Goal: Information Seeking & Learning: Check status

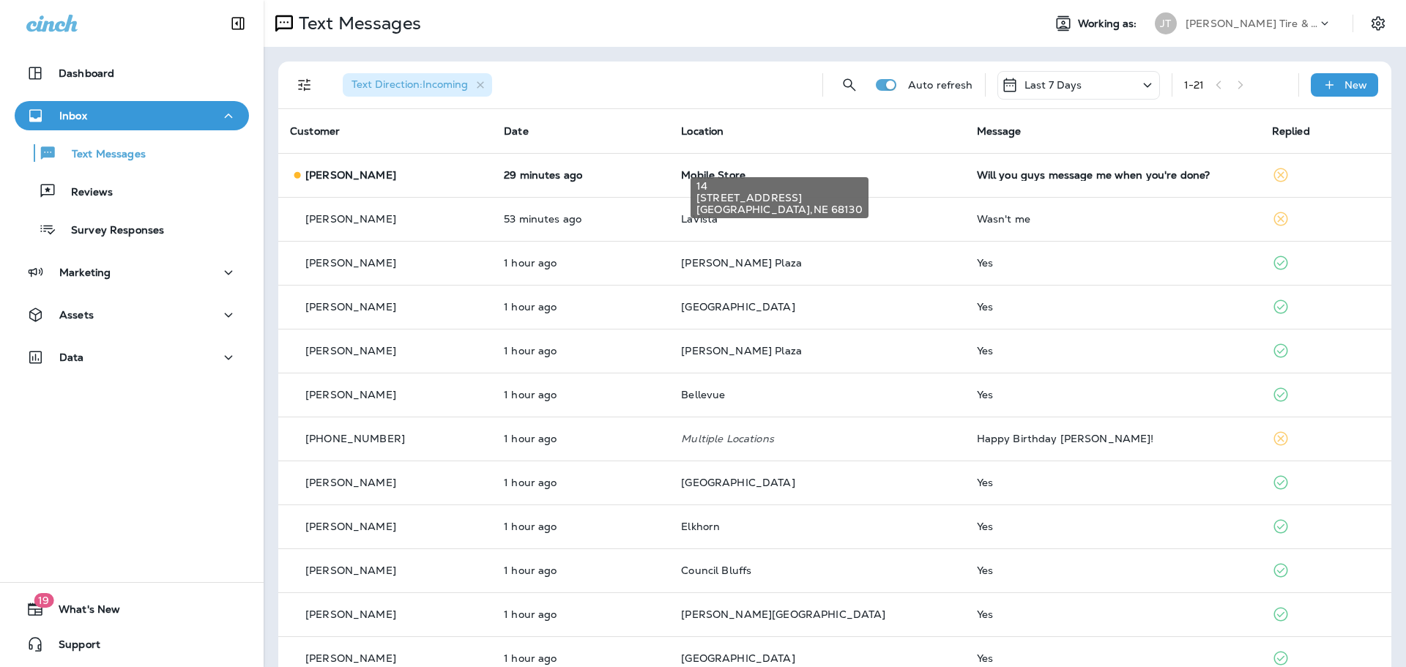
scroll to position [146, 0]
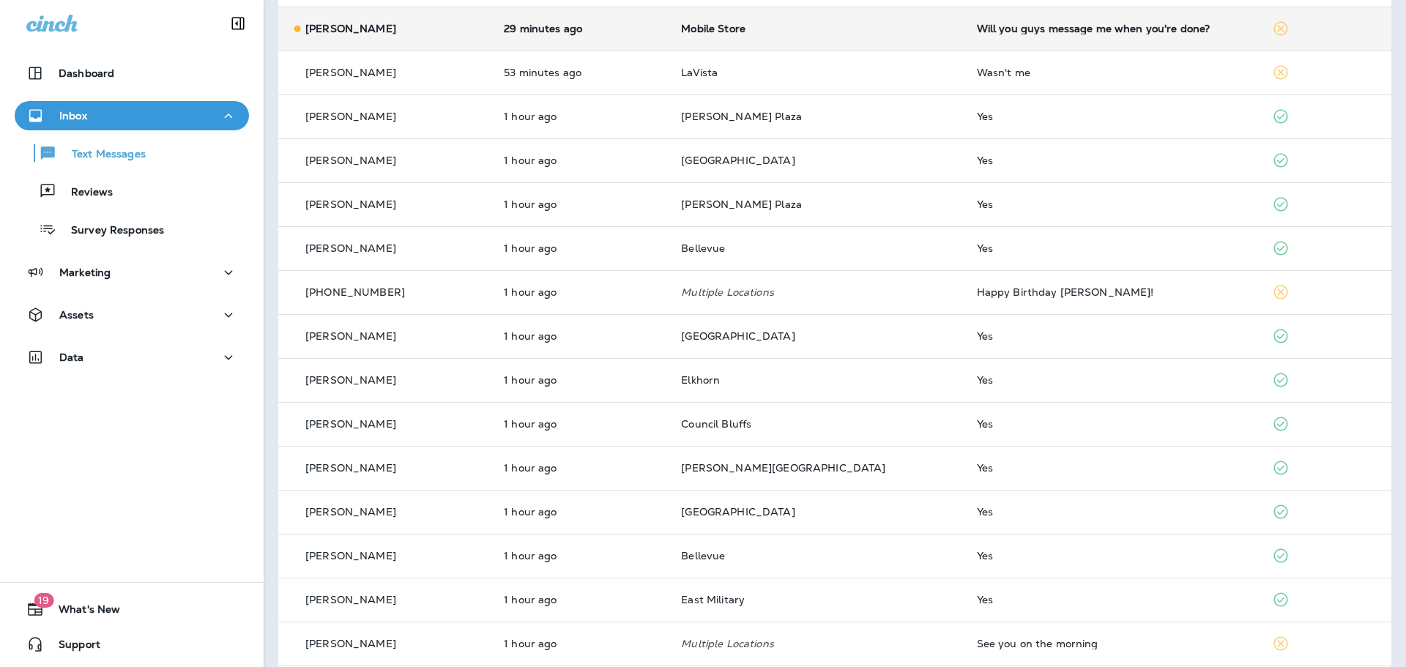
click at [1037, 43] on td "Will you guys message me when you're done?" at bounding box center [1112, 29] width 295 height 44
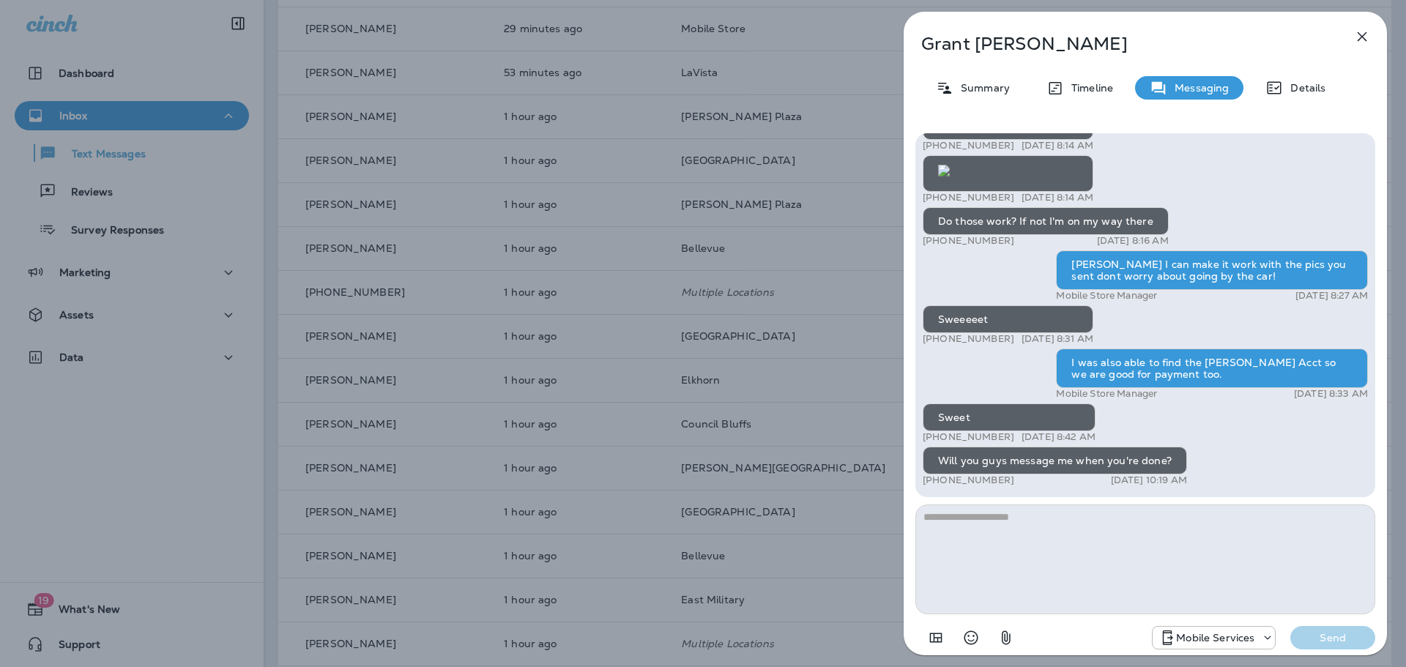
click at [1366, 29] on icon "button" at bounding box center [1362, 37] width 18 height 18
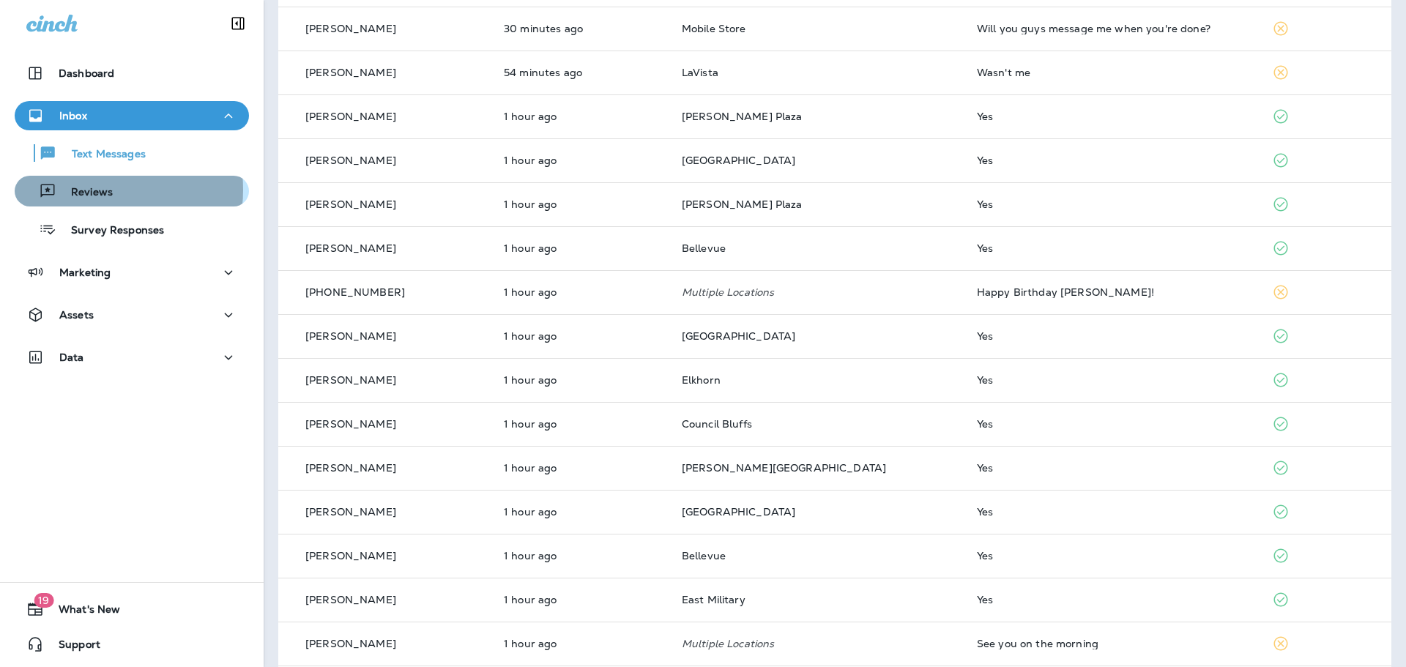
click at [90, 190] on p "Reviews" at bounding box center [84, 193] width 56 height 14
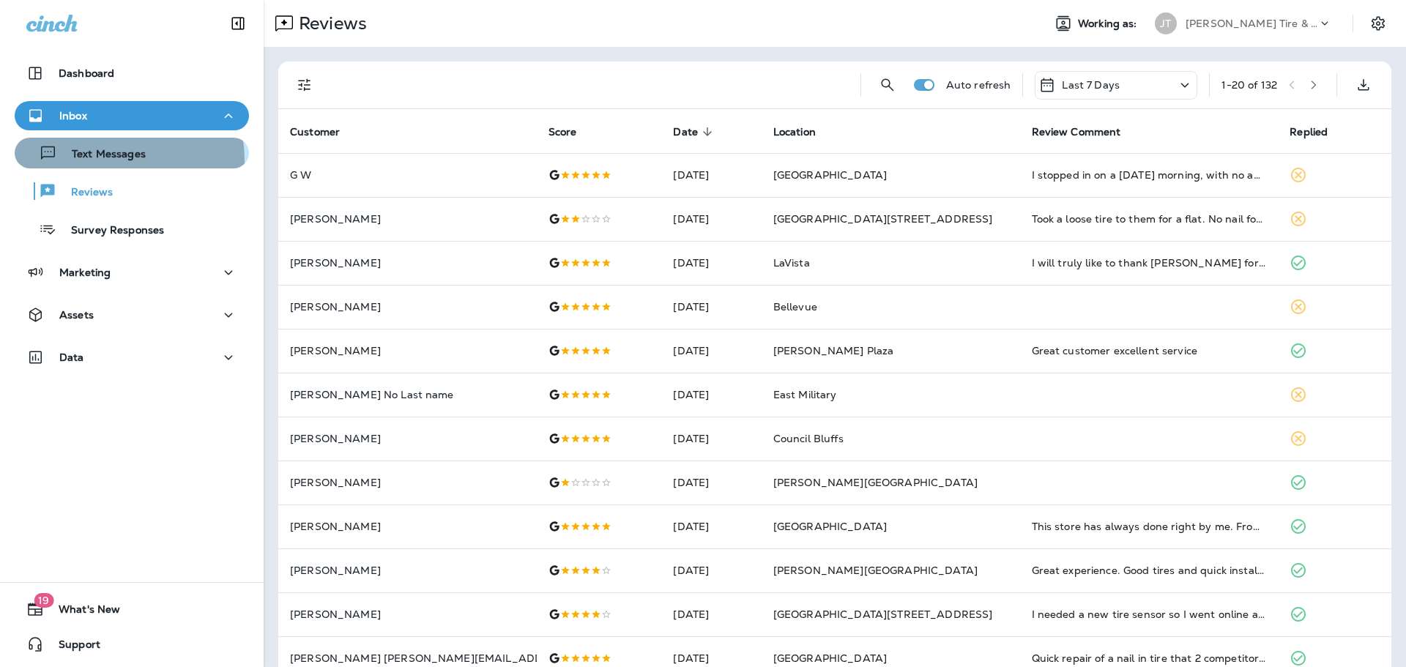
click at [113, 160] on p "Text Messages" at bounding box center [101, 155] width 89 height 14
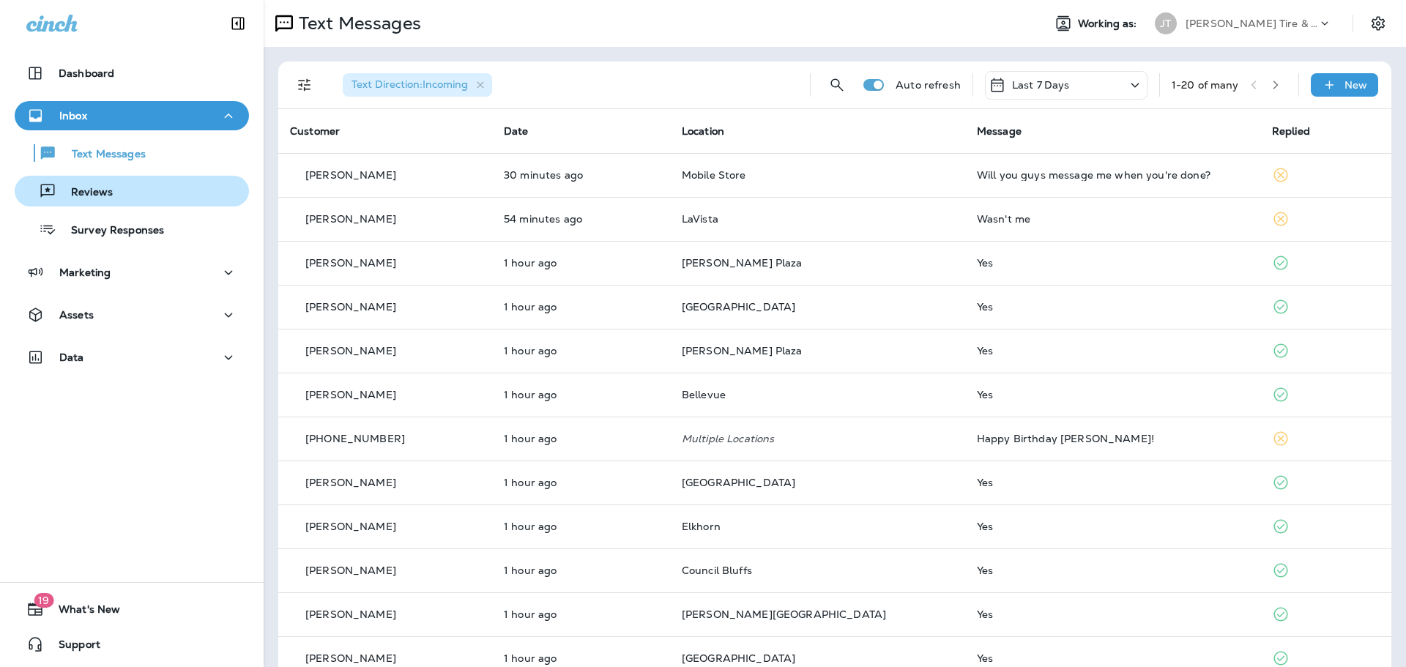
click at [92, 189] on p "Reviews" at bounding box center [84, 193] width 56 height 14
